Goal: Unclear: Browse casually

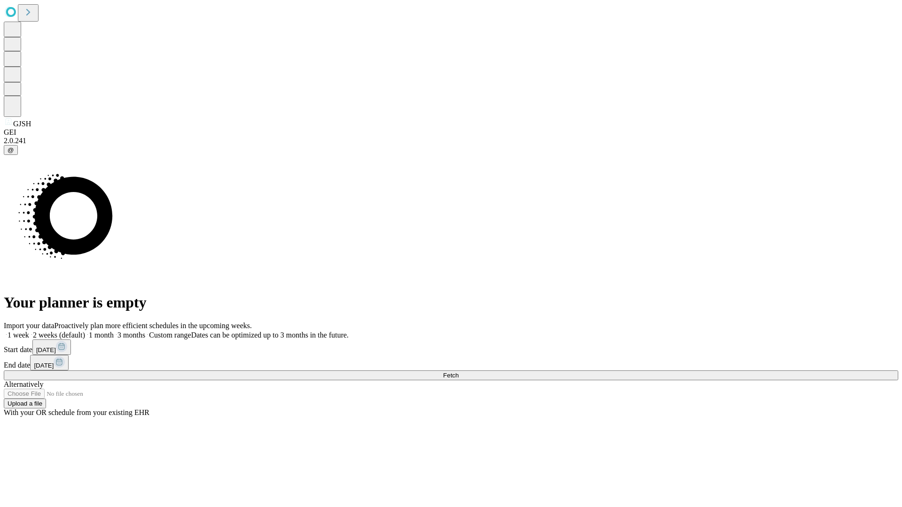
click at [459, 372] on span "Fetch" at bounding box center [451, 375] width 16 height 7
